Goal: Use online tool/utility: Use online tool/utility

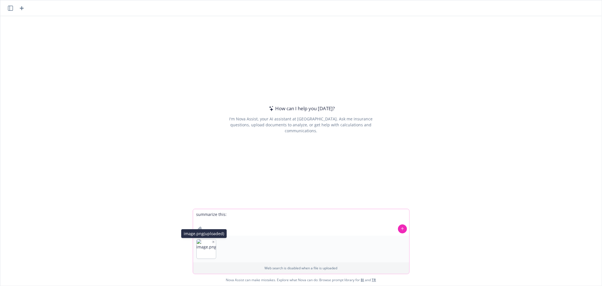
click at [212, 241] on icon "button" at bounding box center [213, 241] width 3 height 3
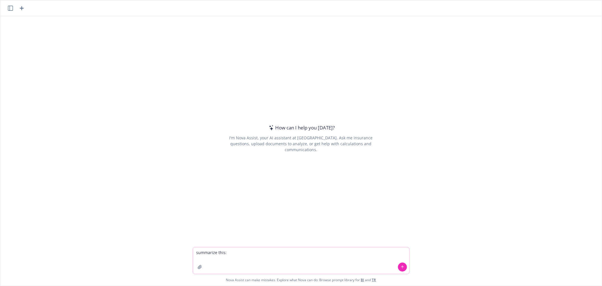
click at [232, 255] on textarea "summarize this:" at bounding box center [301, 260] width 216 height 27
paste textarea "Scanned invoices and receipts can be submitted to the Benefits Department in th…"
type textarea "summarize this: Scanned invoices and receipts can be submitted to the Benefits …"
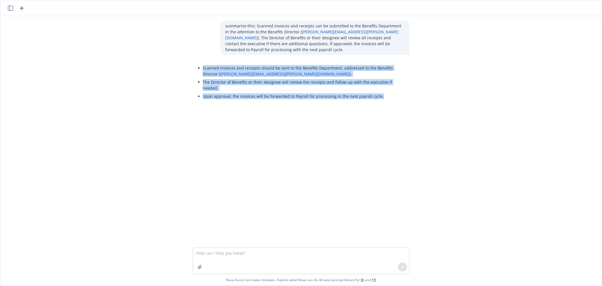
copy ul "Scanned invoices and receipts should be sent to the Benefits Department, addres…"
drag, startPoint x: 393, startPoint y: 85, endPoint x: 199, endPoint y: 61, distance: 195.4
click at [199, 62] on div "Scanned invoices and receipts should be sent to the Benefits Department, addres…" at bounding box center [301, 82] width 217 height 41
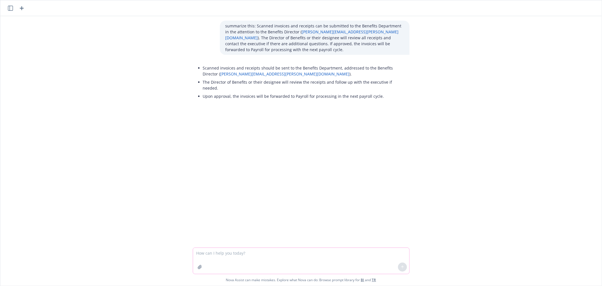
click at [295, 250] on textarea at bounding box center [301, 261] width 216 height 26
click at [247, 253] on textarea at bounding box center [301, 261] width 216 height 26
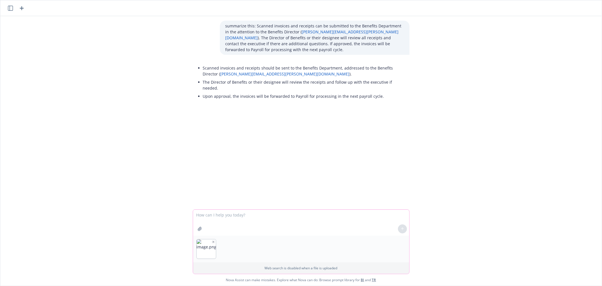
click at [223, 217] on textarea at bounding box center [301, 223] width 216 height 26
click at [213, 241] on icon "button" at bounding box center [213, 241] width 1 height 1
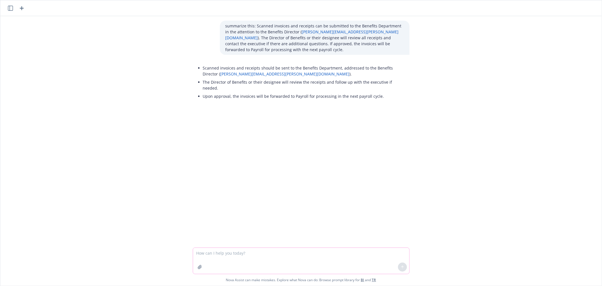
click at [220, 251] on textarea at bounding box center [301, 261] width 216 height 26
paste textarea "For Senior Vice Presidents and above: The Company will reimburse up to $5,000 p…"
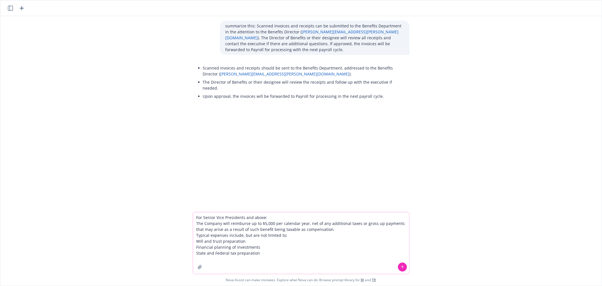
click at [293, 252] on textarea "For Senior Vice Presidents and above: The Company will reimburse up to $5,000 p…" at bounding box center [301, 243] width 216 height 62
type textarea "For Senior Vice Presidents and above: The Company will reimburse up to $5,000 p…"
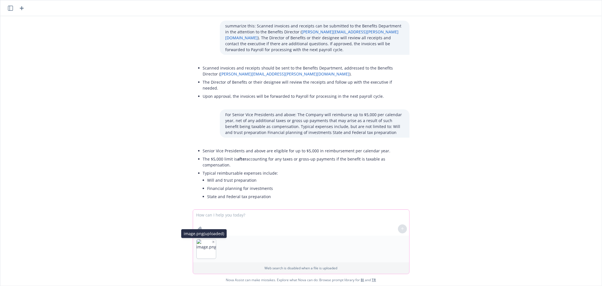
click at [212, 241] on icon "button" at bounding box center [213, 241] width 3 height 3
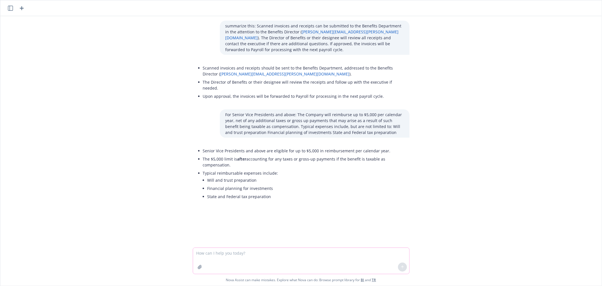
click at [210, 253] on textarea at bounding box center [301, 261] width 216 height 26
paste textarea "For Vice Presidents: The Company will reimburse up to $3,000 per calendar year,…"
type textarea "For Vice Presidents: The Company will reimburse up to $3,000 per calendar year,…"
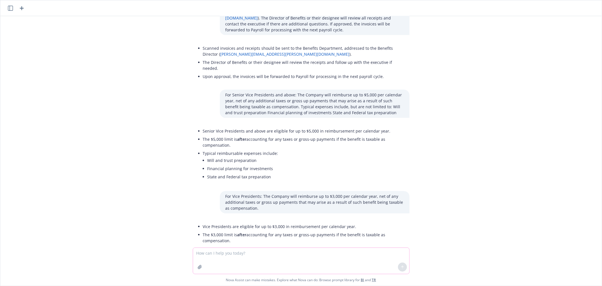
scroll to position [21, 0]
drag, startPoint x: 198, startPoint y: 116, endPoint x: 395, endPoint y: 119, distance: 197.4
click at [395, 126] on li "Senior Vice Presidents and above are eligible for up to $5,000 in reimbursement…" at bounding box center [303, 130] width 201 height 8
click at [221, 135] on li "The $5,000 limit is after accounting for any taxes or gross-up payments if the …" at bounding box center [303, 141] width 201 height 14
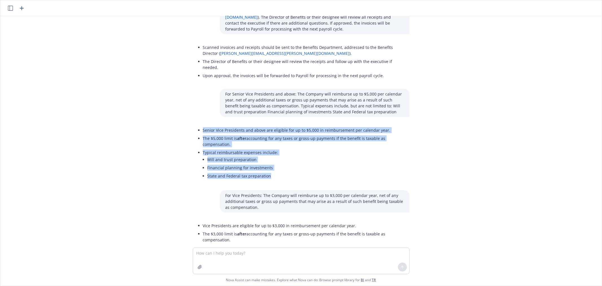
drag, startPoint x: 197, startPoint y: 119, endPoint x: 273, endPoint y: 165, distance: 89.2
click at [273, 165] on div "Senior Vice Presidents and above are eligible for up to $5,000 in reimbursement…" at bounding box center [301, 154] width 217 height 60
copy ul "Senior Vice Presidents and above are eligible for up to $5,000 in reimbursement…"
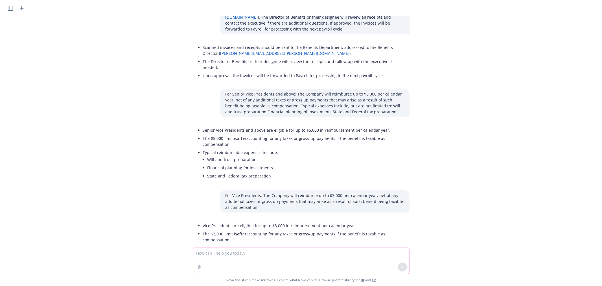
click at [283, 255] on textarea at bounding box center [301, 261] width 216 height 26
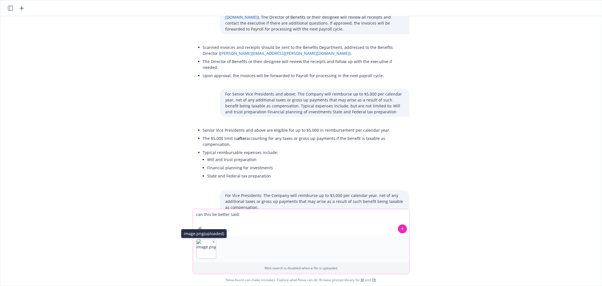
click at [212, 240] on icon "button" at bounding box center [213, 241] width 3 height 3
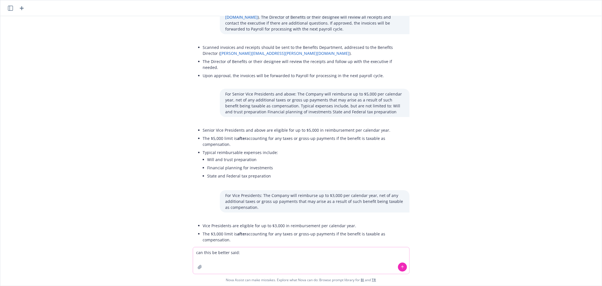
click at [250, 250] on textarea "can this be better said:" at bounding box center [301, 260] width 216 height 27
paste textarea "Health Savings Account Annually, Western digital contributes $800 for an indivi…"
type textarea "can this be better said: Health Savings Account Annually, Western digital contr…"
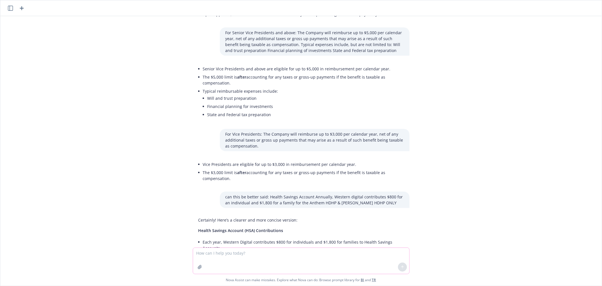
scroll to position [98, 0]
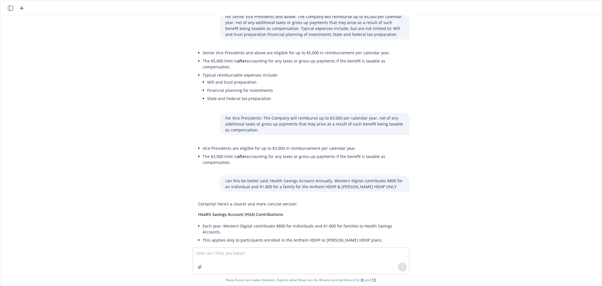
click at [221, 212] on span "Health Savings Account (HSA) Contributions" at bounding box center [241, 214] width 85 height 5
copy div "Health Savings Account (HSA) Contributions"
click at [206, 236] on li "This applies only to participants enrolled in the Anthem HDHP or [PERSON_NAME] …" at bounding box center [303, 240] width 201 height 8
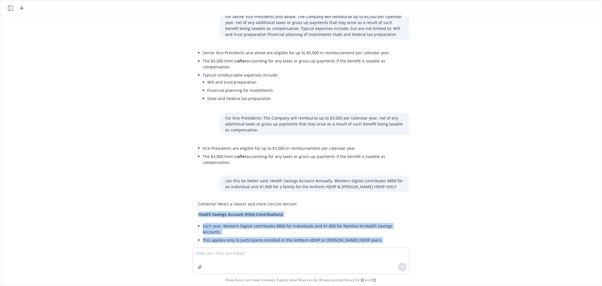
drag, startPoint x: 194, startPoint y: 199, endPoint x: 495, endPoint y: 205, distance: 301.1
click at [495, 205] on div "summarize this: Scanned invoices and receipts can be submitted to the Benefits …" at bounding box center [301, 131] width 602 height 231
click at [227, 212] on span "Health Savings Account (HSA) Contributions" at bounding box center [241, 214] width 85 height 5
click at [228, 212] on span "Health Savings Account (HSA) Contributions" at bounding box center [241, 214] width 85 height 5
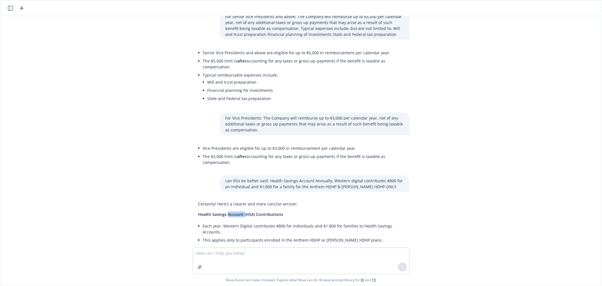
click at [228, 212] on span "Health Savings Account (HSA) Contributions" at bounding box center [241, 214] width 85 height 5
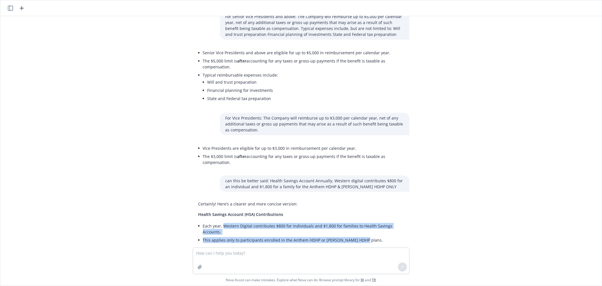
drag, startPoint x: 219, startPoint y: 212, endPoint x: 407, endPoint y: 229, distance: 188.5
click at [407, 229] on div "Certainly! Here’s a clearer and more concise version: Health Savings Account (H…" at bounding box center [301, 223] width 226 height 48
copy ul "Western Digital contributes $800 for individuals and $1,800 for families to Hea…"
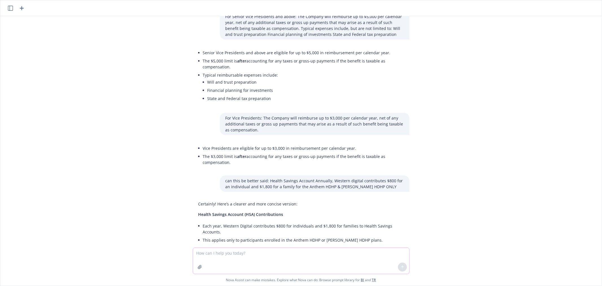
click at [256, 254] on textarea at bounding box center [301, 261] width 216 height 26
type textarea "no bullet and more concise"
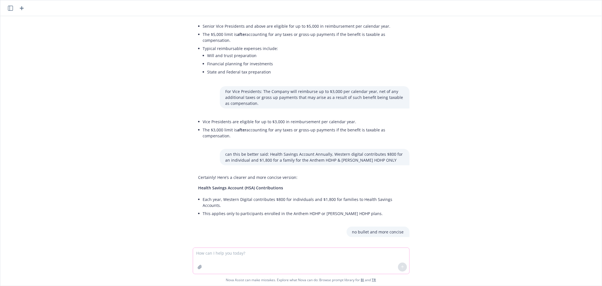
scroll to position [139, 0]
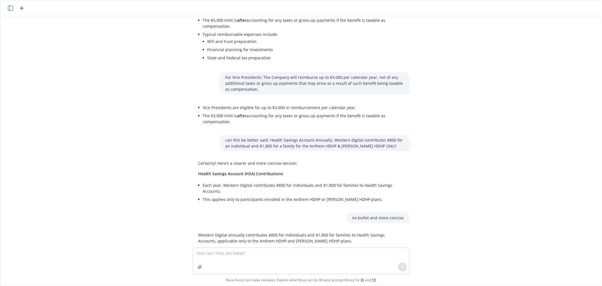
click at [295, 232] on p "Western Digital annually contributes $800 for individuals and $1,800 for famili…" at bounding box center [302, 238] width 206 height 12
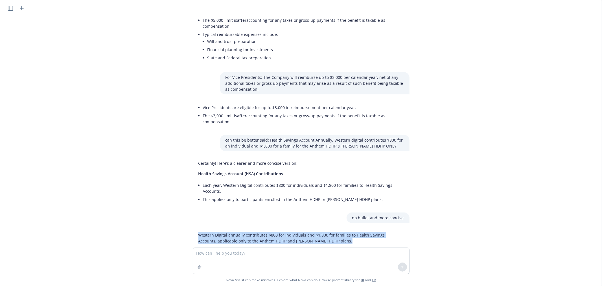
click at [295, 232] on p "Western Digital annually contributes $800 for individuals and $1,800 for famili…" at bounding box center [302, 238] width 206 height 12
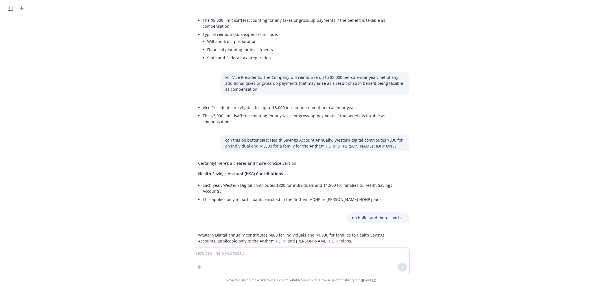
click at [226, 255] on textarea at bounding box center [301, 261] width 216 height 26
type textarea "put plan name first"
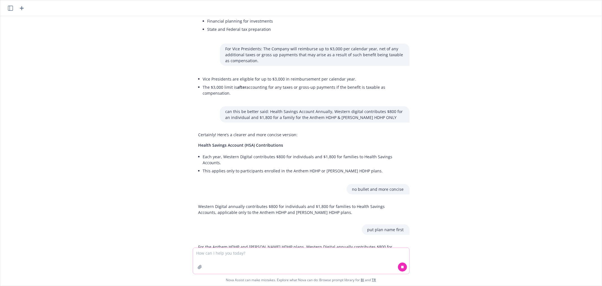
scroll to position [179, 0]
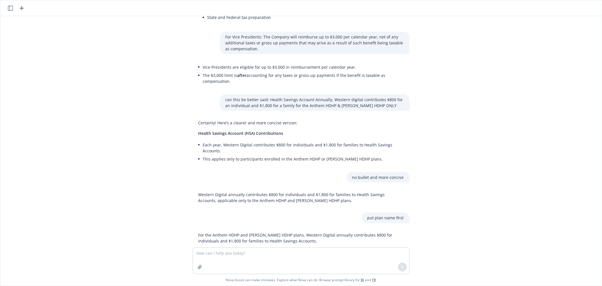
click at [277, 232] on p "For the Anthem HDHP and [PERSON_NAME] HDHP plans, Western Digital annually cont…" at bounding box center [302, 238] width 206 height 12
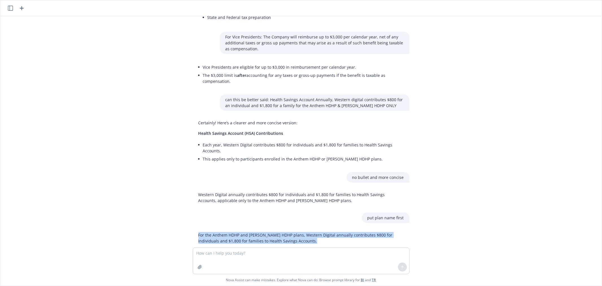
click at [277, 232] on p "For the Anthem HDHP and [PERSON_NAME] HDHP plans, Western Digital annually cont…" at bounding box center [302, 238] width 206 height 12
copy p "For the Anthem HDHP and [PERSON_NAME] HDHP plans, Western Digital annually cont…"
